Goal: Information Seeking & Learning: Learn about a topic

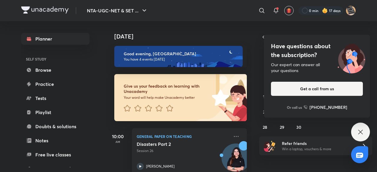
click at [358, 133] on icon at bounding box center [360, 132] width 7 height 7
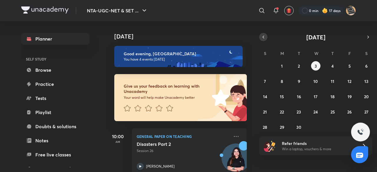
click at [264, 38] on icon "button" at bounding box center [263, 36] width 5 height 5
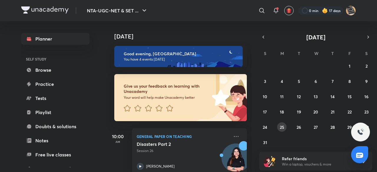
click at [280, 127] on abbr "25" at bounding box center [281, 127] width 4 height 6
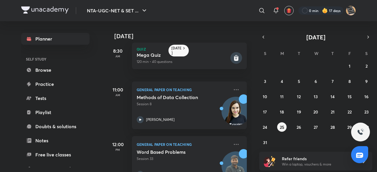
scroll to position [80, 0]
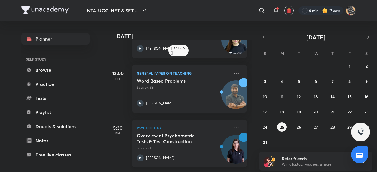
click at [206, 135] on h5 "Overview of Psychometric Tests & Test Construction" at bounding box center [173, 139] width 73 height 12
